Goal: Task Accomplishment & Management: Manage account settings

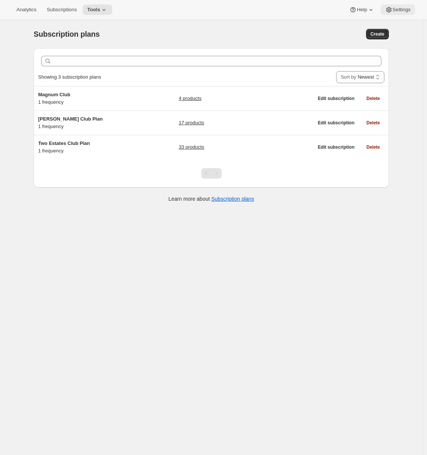
click at [396, 11] on span "Settings" at bounding box center [402, 10] width 18 height 6
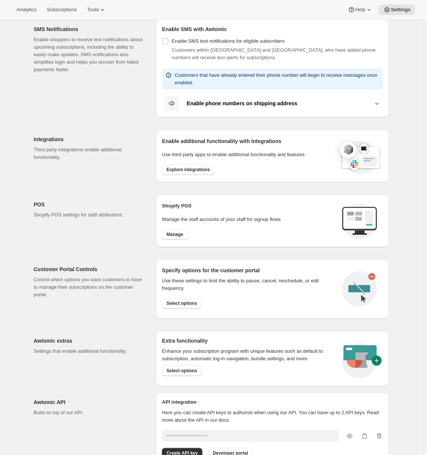
scroll to position [177, 0]
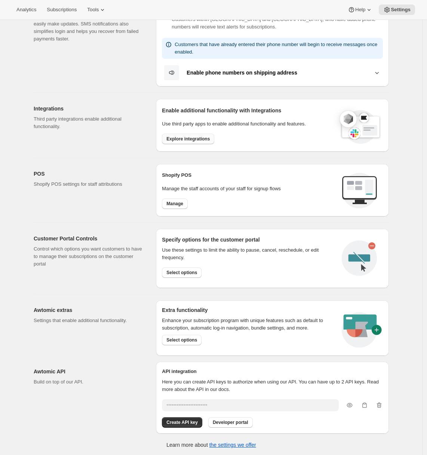
click at [186, 137] on span "Explore integrations" at bounding box center [187, 139] width 43 height 6
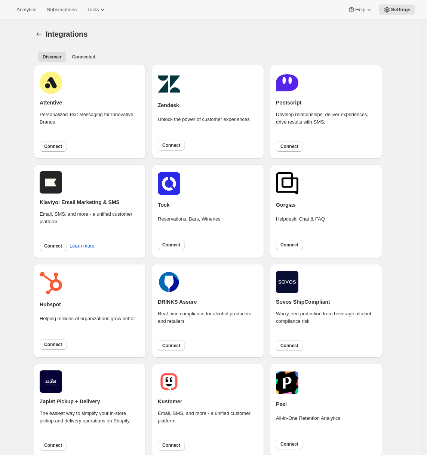
scroll to position [128, 0]
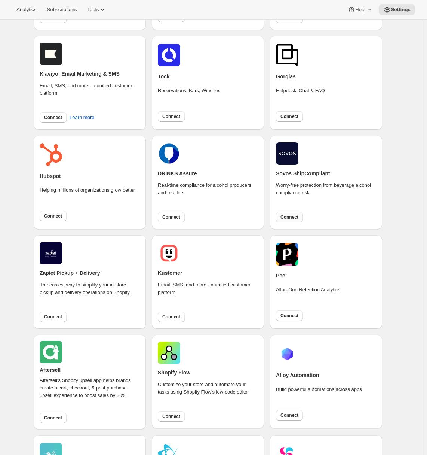
click at [283, 217] on span "Connect" at bounding box center [290, 217] width 18 height 6
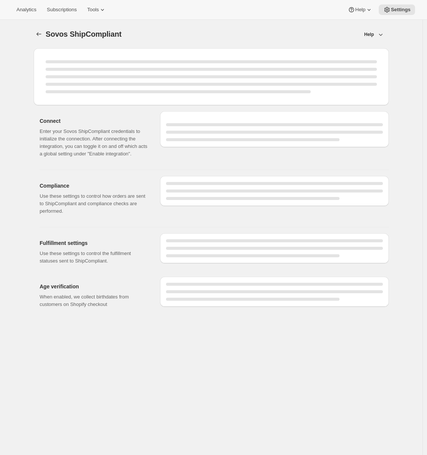
select select "WineShipping"
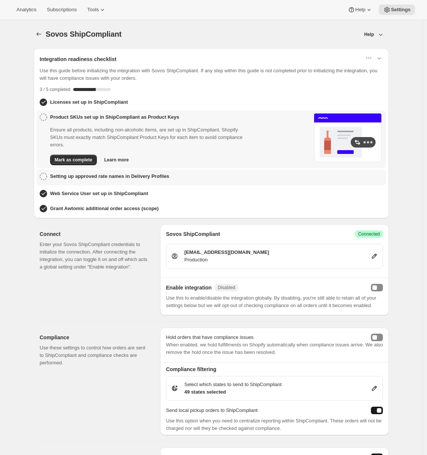
click at [102, 175] on h3 "Setting up approved rate names in Delivery Profiles" at bounding box center [109, 175] width 119 height 7
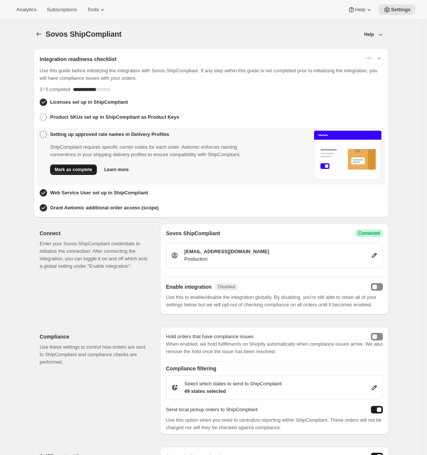
click at [74, 172] on span "Mark as complete" at bounding box center [74, 169] width 38 height 6
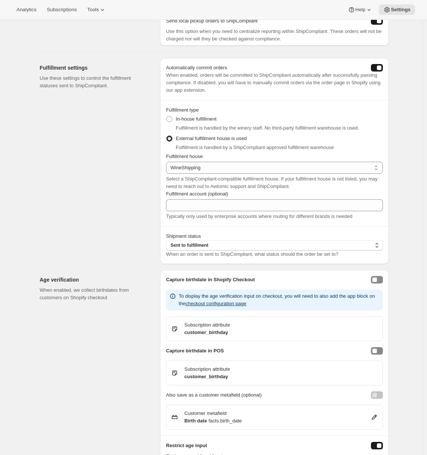
scroll to position [424, 0]
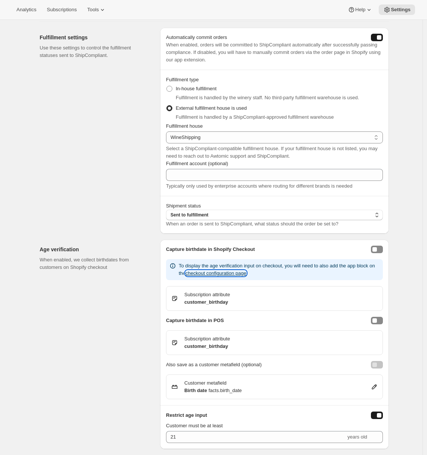
click at [247, 273] on button "checkout configuration page" at bounding box center [216, 273] width 61 height 6
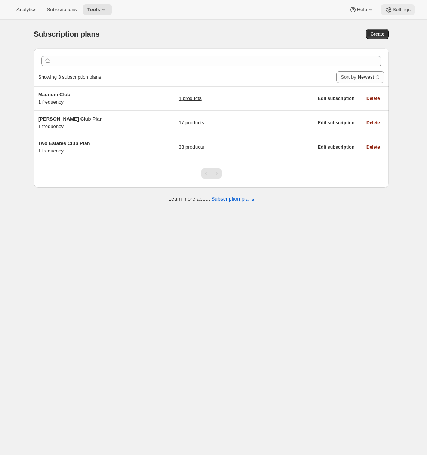
click at [406, 12] on span "Settings" at bounding box center [402, 10] width 18 height 6
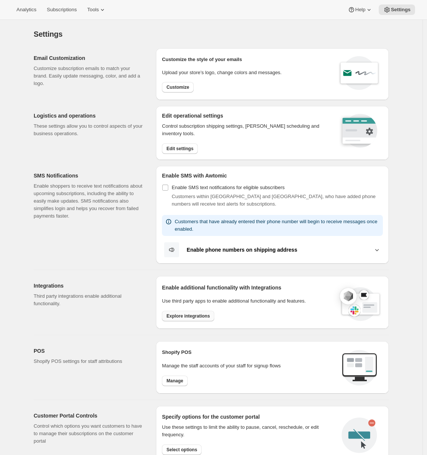
click at [191, 318] on button "Explore integrations" at bounding box center [188, 316] width 52 height 10
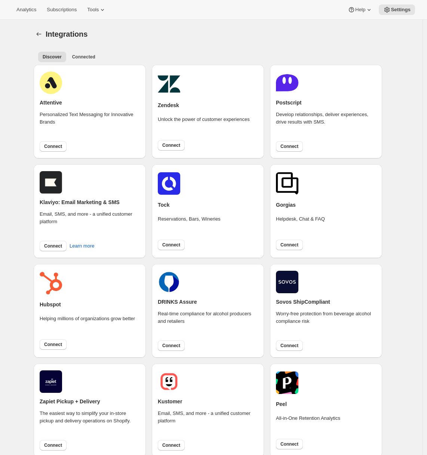
click at [292, 351] on div "Sovos ShipCompliant Worry-free protection from beverage alcohol compliance risk…" at bounding box center [326, 311] width 112 height 94
click at [291, 348] on span "Connect" at bounding box center [290, 345] width 18 height 6
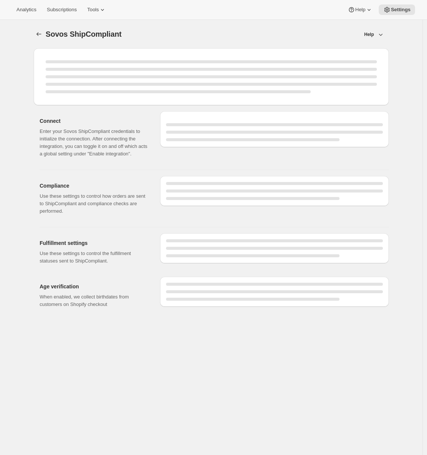
select select "WineShipping"
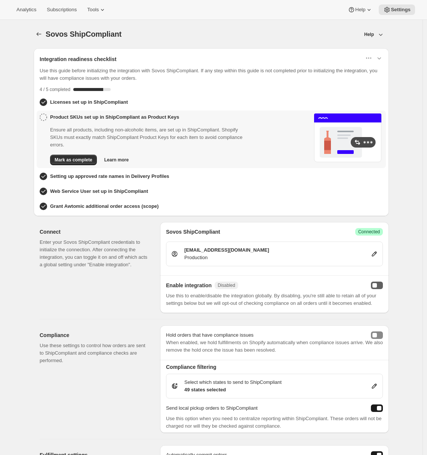
click at [378, 287] on button "enabled" at bounding box center [377, 284] width 12 height 7
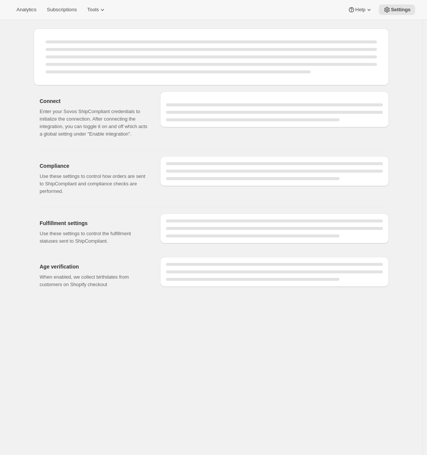
select select "WineShipping"
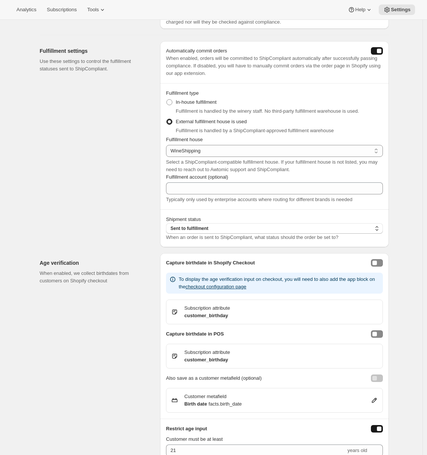
scroll to position [424, 0]
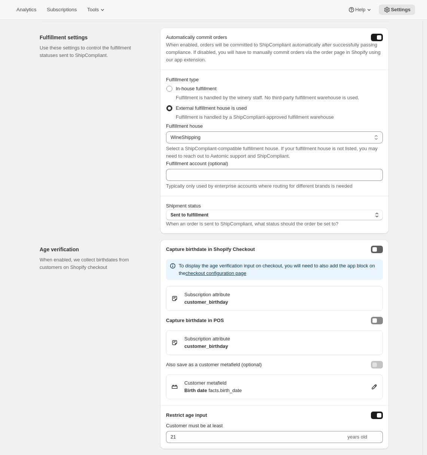
click at [377, 249] on div "enableCheckoutBirthdayCapture" at bounding box center [375, 249] width 4 height 4
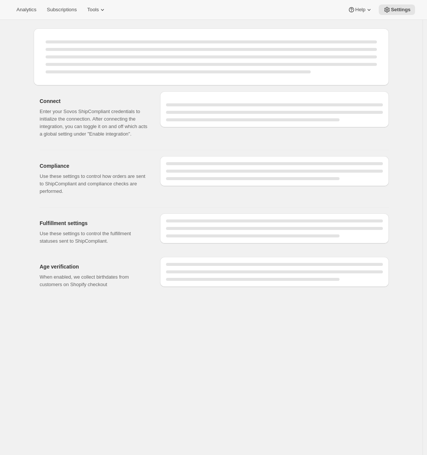
select select "WineShipping"
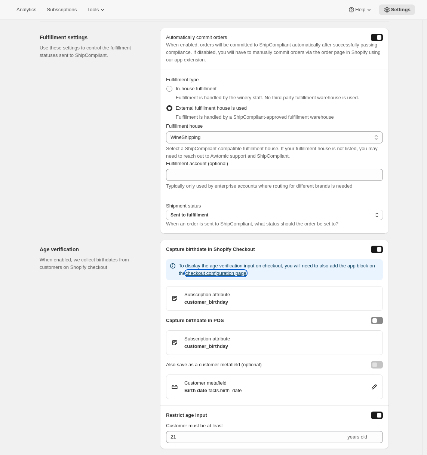
click at [229, 275] on button "checkout configuration page" at bounding box center [216, 273] width 61 height 6
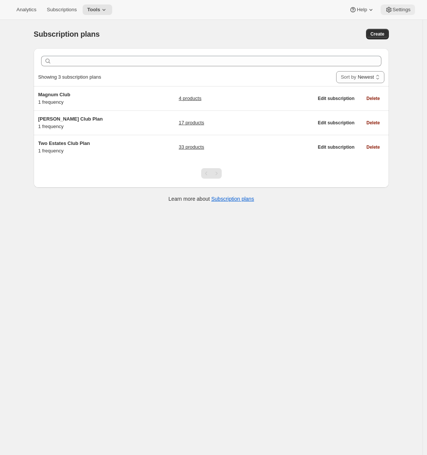
click at [404, 15] on button "Settings" at bounding box center [398, 9] width 34 height 10
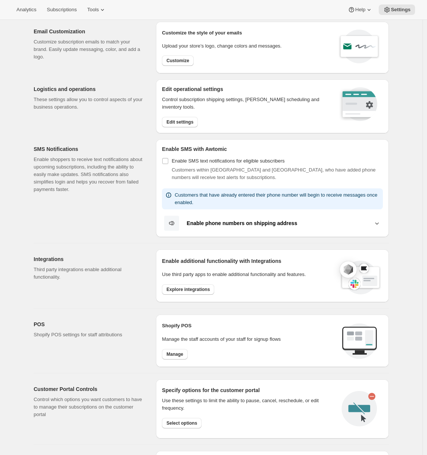
scroll to position [116, 0]
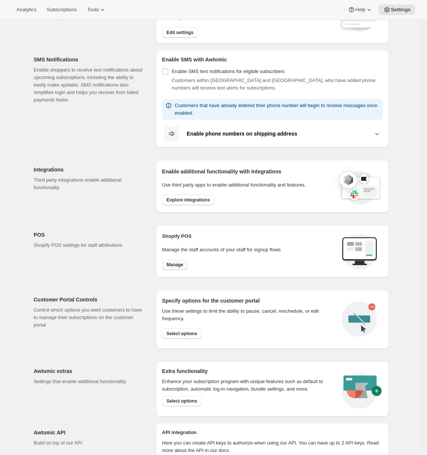
click at [177, 266] on span "Manage" at bounding box center [174, 265] width 17 height 6
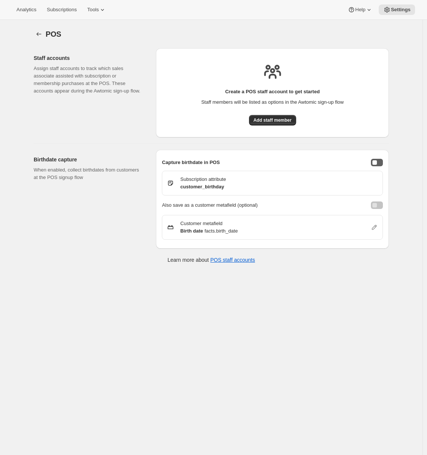
click at [377, 162] on div "enableBirthdayCapture" at bounding box center [375, 162] width 4 height 4
click at [377, 207] on button "enableBirthdayCaptureCustomerMetafield" at bounding box center [377, 204] width 12 height 7
click at [42, 35] on icon "Settings" at bounding box center [38, 33] width 7 height 7
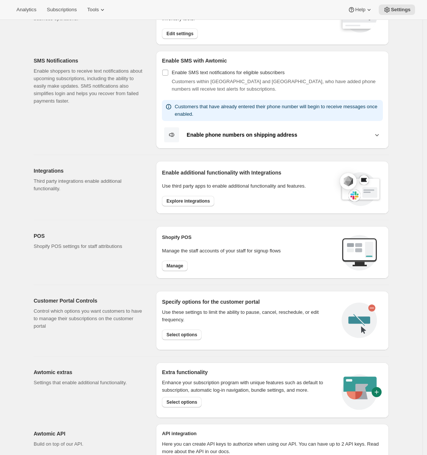
scroll to position [120, 0]
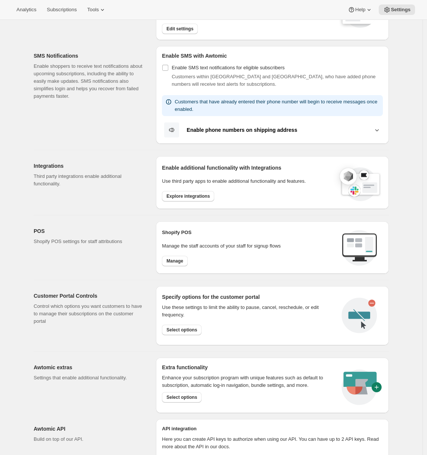
click at [212, 189] on div "Use third party apps to enable additional functionality and features. Explore i…" at bounding box center [247, 189] width 171 height 24
click at [210, 193] on span "Explore integrations" at bounding box center [187, 196] width 43 height 6
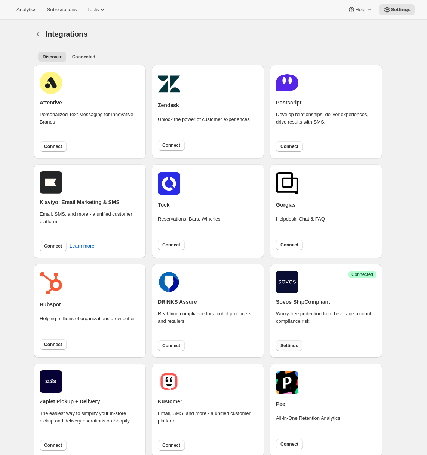
click at [293, 345] on span "Settings" at bounding box center [290, 345] width 18 height 6
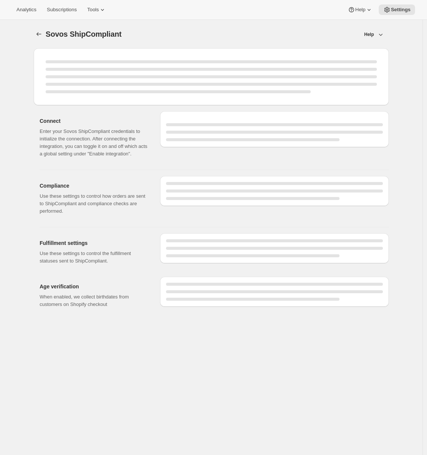
select select "WineShipping"
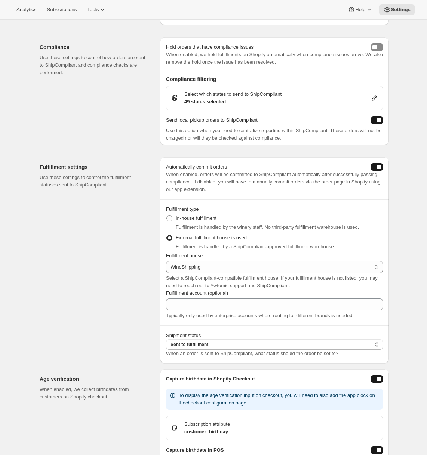
scroll to position [424, 0]
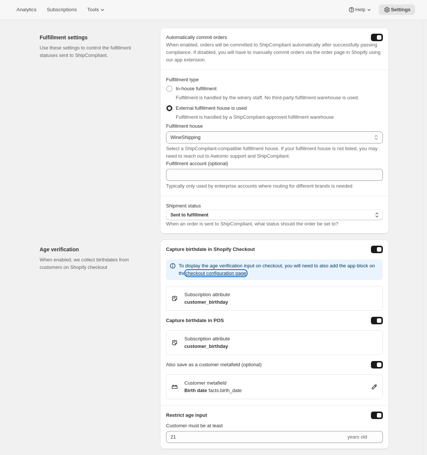
click at [247, 274] on button "checkout configuration page" at bounding box center [216, 273] width 61 height 6
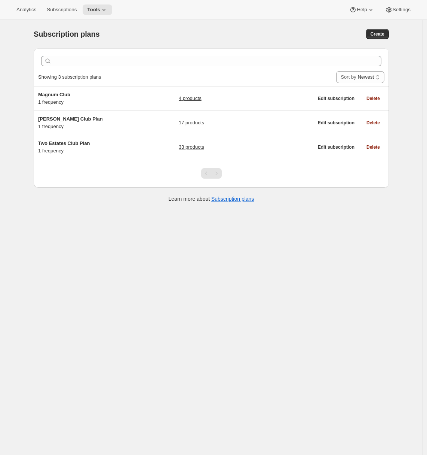
click at [401, 15] on div "Analytics Subscriptions Tools Help Settings" at bounding box center [213, 10] width 427 height 20
click at [398, 9] on span "Settings" at bounding box center [402, 10] width 18 height 6
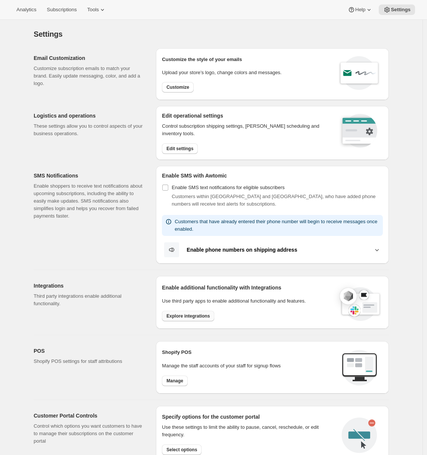
click at [183, 315] on span "Explore integrations" at bounding box center [187, 316] width 43 height 6
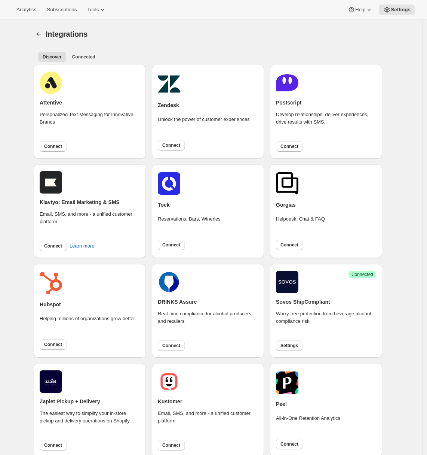
click at [298, 343] on span "Settings" at bounding box center [290, 345] width 18 height 6
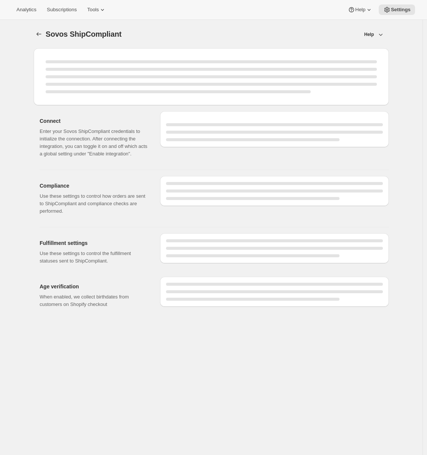
select select "WineShipping"
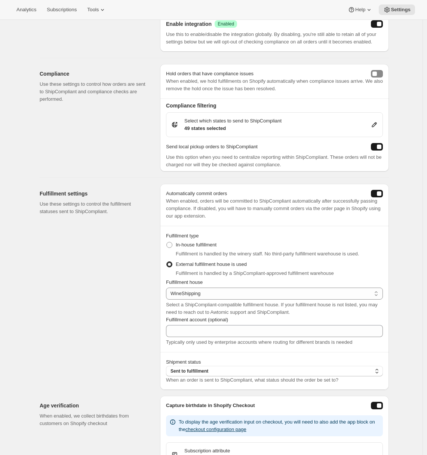
scroll to position [414, 0]
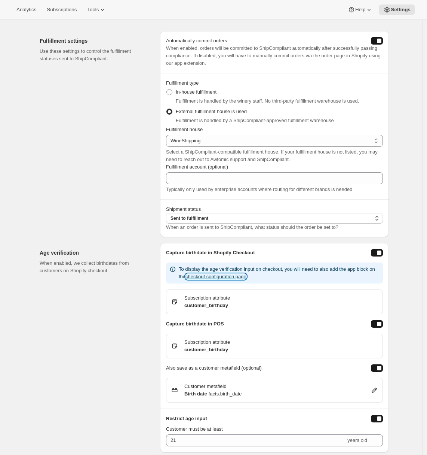
click at [225, 279] on button "checkout configuration page" at bounding box center [216, 276] width 61 height 6
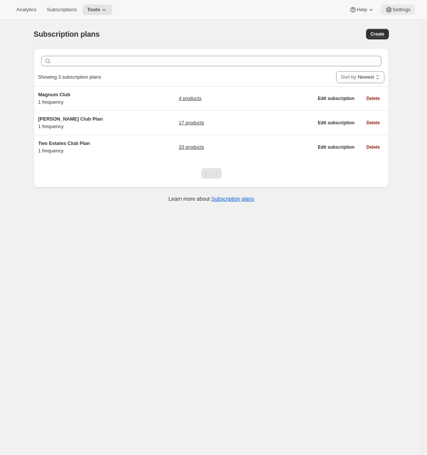
click at [391, 5] on button "Settings" at bounding box center [398, 9] width 34 height 10
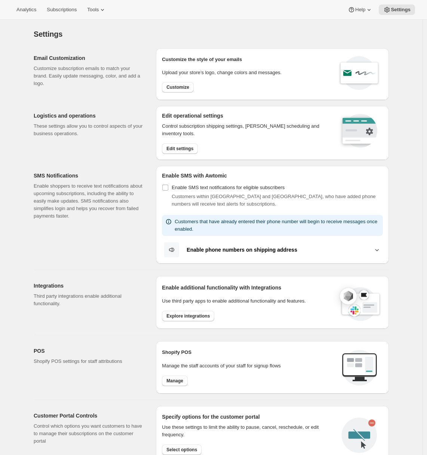
click at [127, 315] on div "Integrations Third party integrations enable additional functionality." at bounding box center [92, 302] width 116 height 53
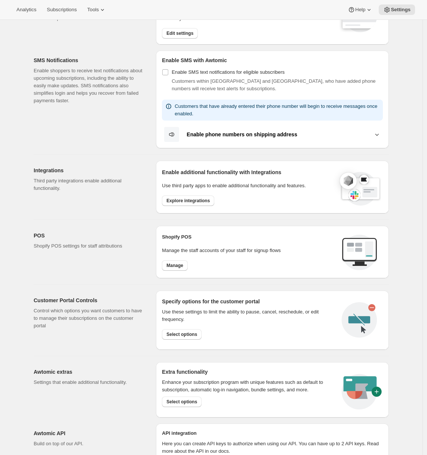
scroll to position [154, 0]
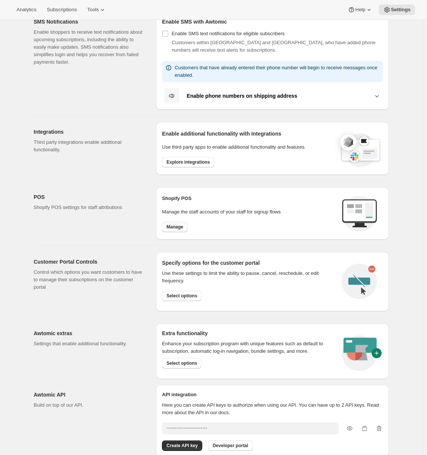
click at [177, 226] on span "Manage" at bounding box center [174, 227] width 17 height 6
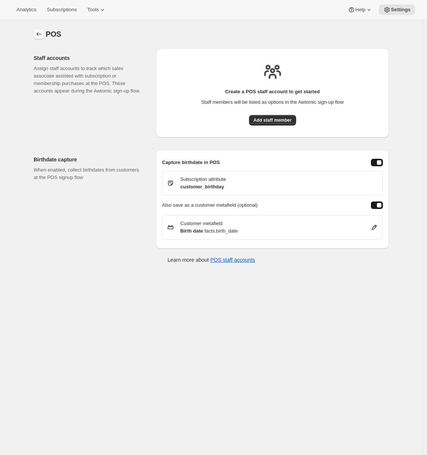
click at [41, 31] on icon "Settings" at bounding box center [38, 33] width 7 height 7
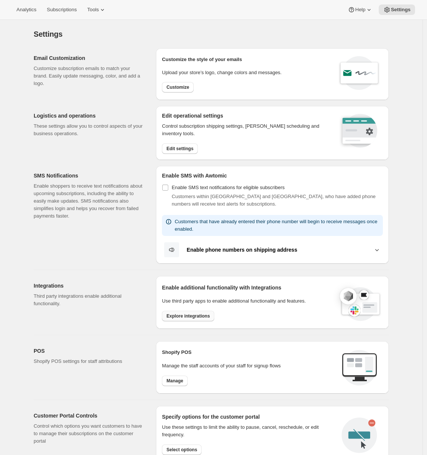
click at [199, 317] on span "Explore integrations" at bounding box center [187, 316] width 43 height 6
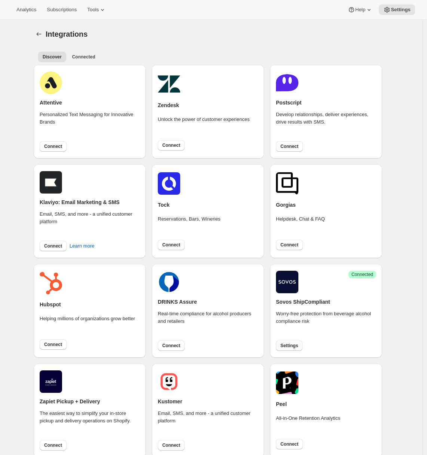
click at [296, 346] on span "Settings" at bounding box center [290, 345] width 18 height 6
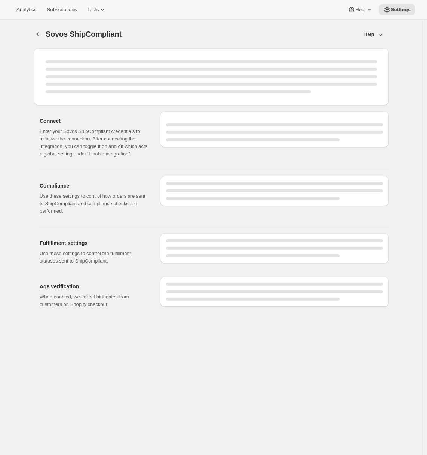
select select "WineShipping"
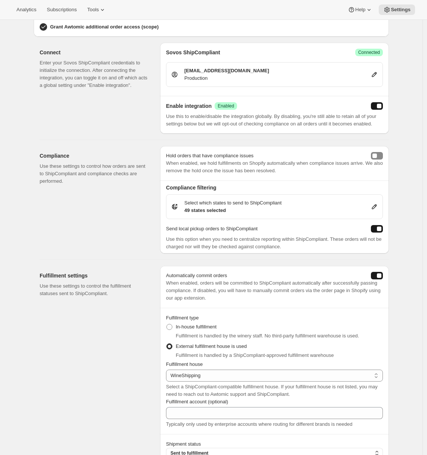
scroll to position [89, 0]
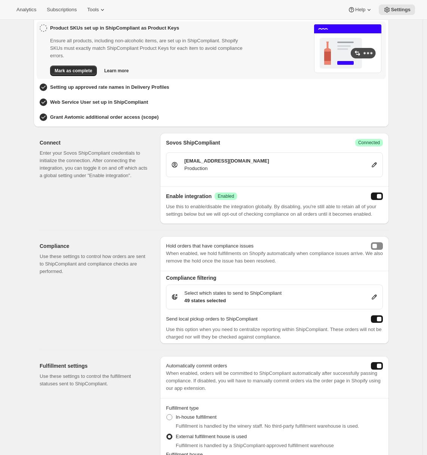
click at [374, 299] on icon at bounding box center [374, 296] width 5 height 5
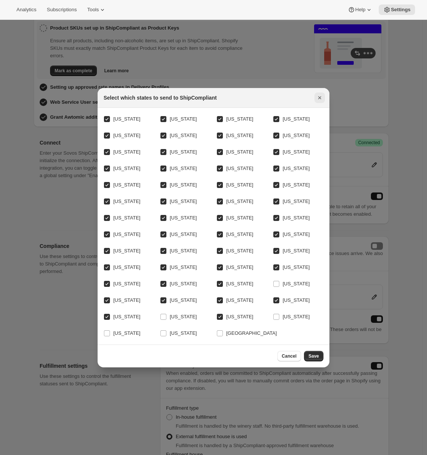
click at [322, 94] on icon "Close" at bounding box center [319, 97] width 7 height 7
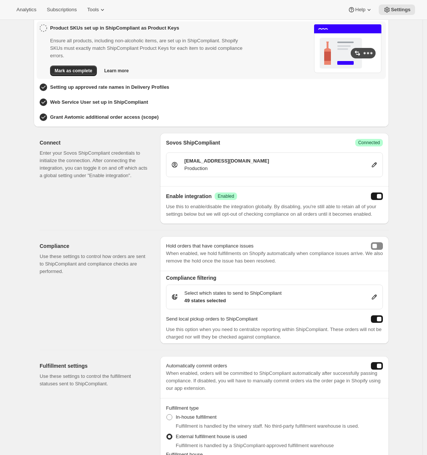
click at [380, 303] on div "Select which states to send to ShipCompliant 49 states selected" at bounding box center [274, 296] width 217 height 25
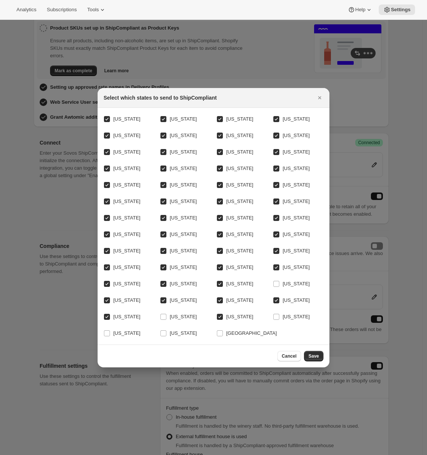
scroll to position [0, 0]
click at [111, 114] on label "Alabama" at bounding box center [122, 119] width 37 height 10
click at [110, 116] on input "Alabama" at bounding box center [107, 119] width 6 height 6
checkbox input "false"
click at [281, 114] on label "Arkansas" at bounding box center [291, 119] width 37 height 10
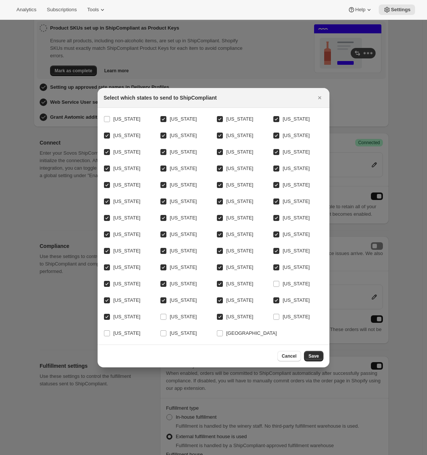
click at [279, 116] on input "Arkansas" at bounding box center [276, 119] width 6 height 6
checkbox input "false"
click at [283, 198] on span "Mississippi" at bounding box center [296, 201] width 27 height 6
click at [279, 198] on input "Mississippi" at bounding box center [276, 201] width 6 height 6
checkbox input "false"
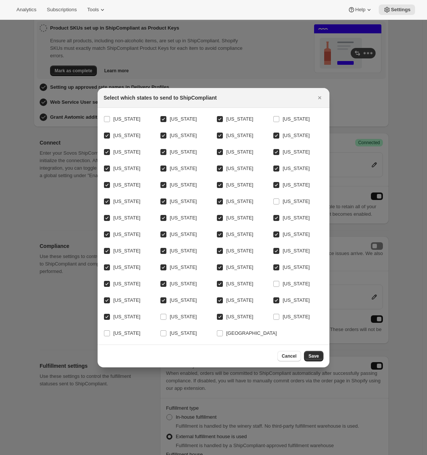
click at [281, 213] on label "Nevada" at bounding box center [291, 218] width 37 height 10
click at [279, 215] on input "Nevada" at bounding box center [276, 218] width 6 height 6
checkbox input "false"
click at [108, 264] on input "Oregon" at bounding box center [107, 267] width 6 height 6
checkbox input "false"
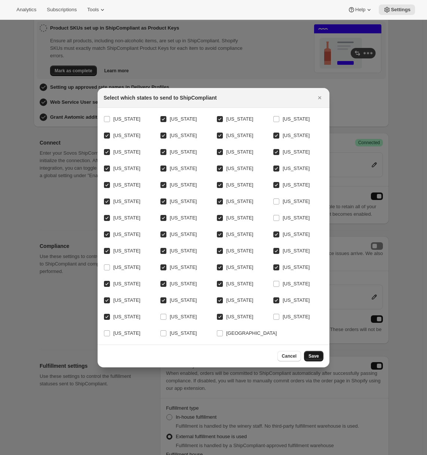
click at [317, 359] on span "Save" at bounding box center [314, 356] width 10 height 6
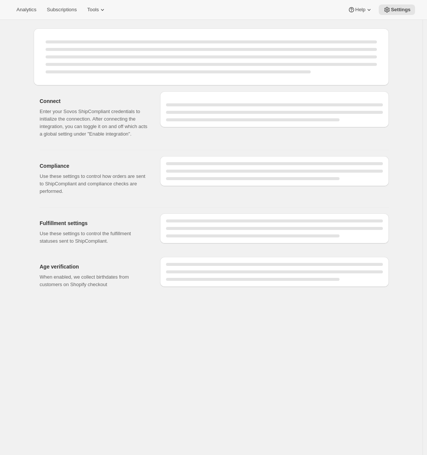
scroll to position [89, 0]
select select "WineShipping"
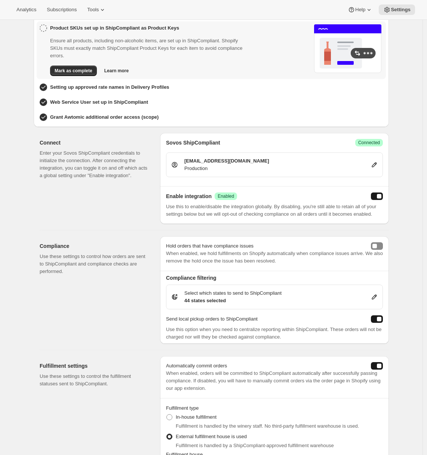
click at [38, 287] on div "Compliance Use these settings to control how orders are sent to ShipCompliant a…" at bounding box center [211, 286] width 355 height 113
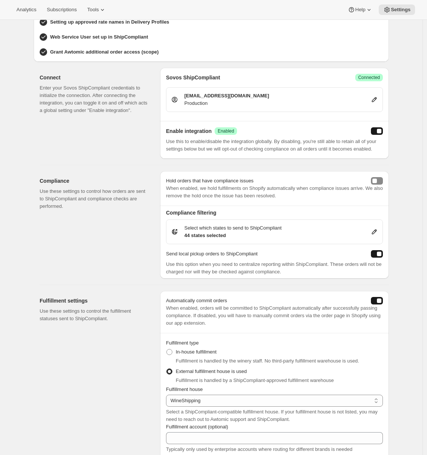
scroll to position [0, 0]
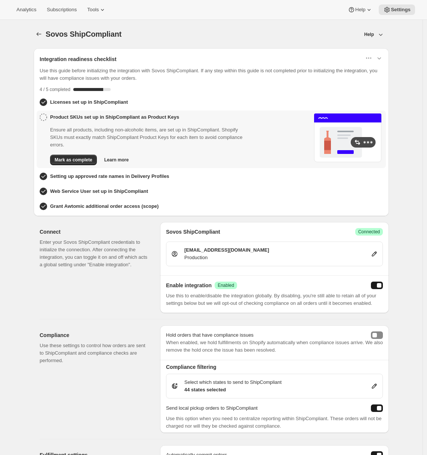
click at [46, 119] on icon at bounding box center [43, 116] width 7 height 7
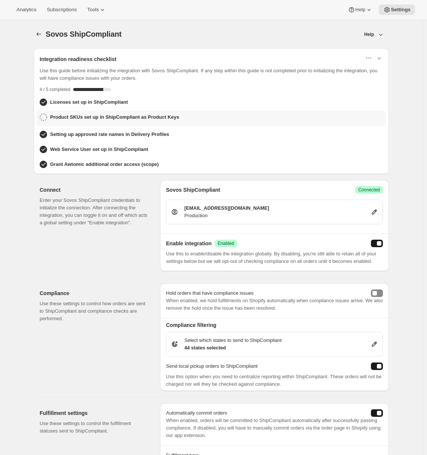
click at [71, 115] on h3 "Product SKUs set up in ShipCompliant as Product Keys" at bounding box center [114, 116] width 129 height 7
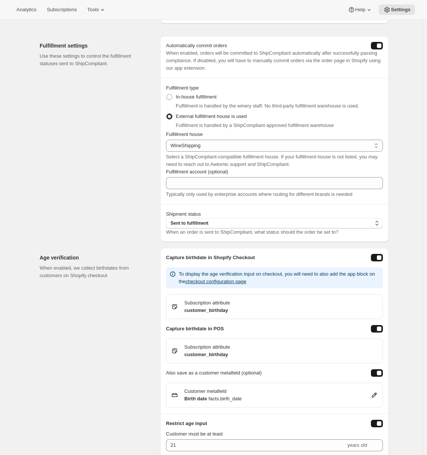
scroll to position [424, 0]
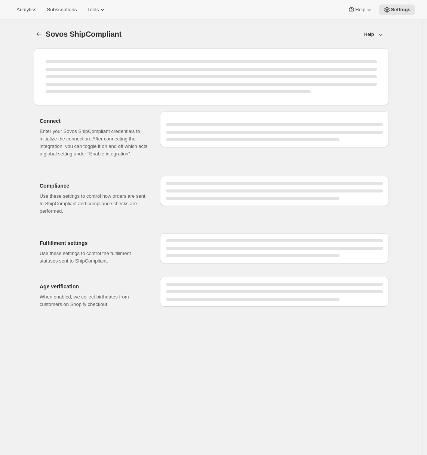
select select "WineShipping"
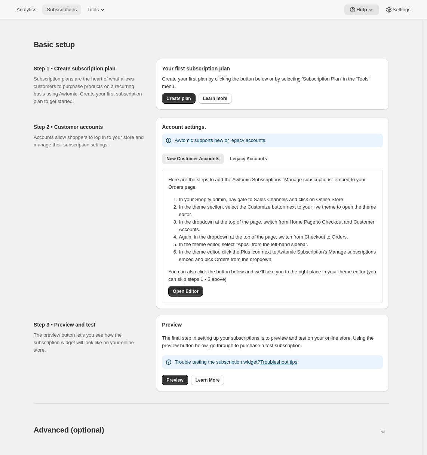
click at [59, 11] on span "Subscriptions" at bounding box center [62, 10] width 30 height 6
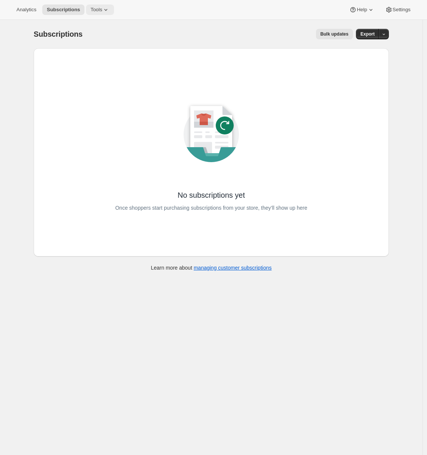
click at [104, 14] on button "Tools" at bounding box center [100, 9] width 28 height 10
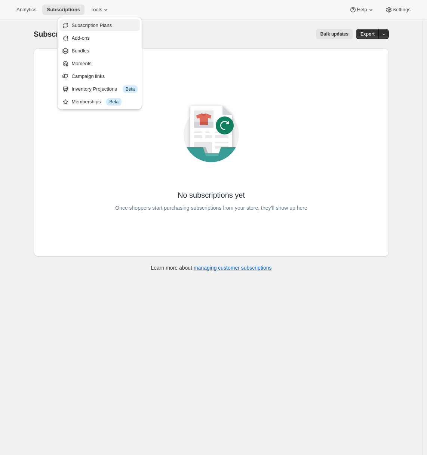
click at [107, 28] on span "Subscription Plans" at bounding box center [91, 25] width 40 height 6
